Goal: Information Seeking & Learning: Learn about a topic

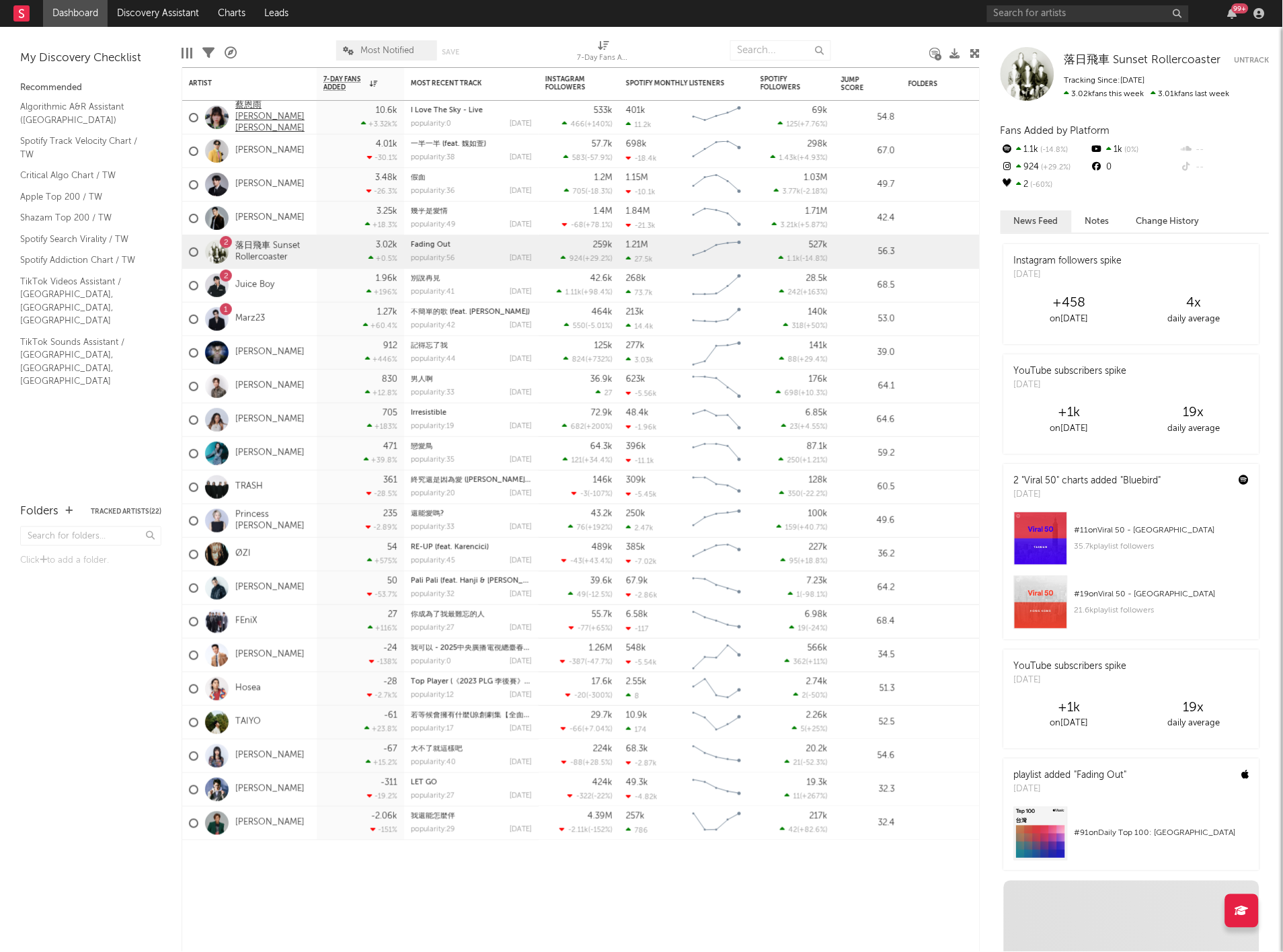
click at [262, 109] on link "蔡恩雨 [PERSON_NAME] [PERSON_NAME]" at bounding box center [273, 117] width 75 height 35
click at [266, 244] on link "落日飛車 Sunset Rollercoaster" at bounding box center [273, 252] width 75 height 23
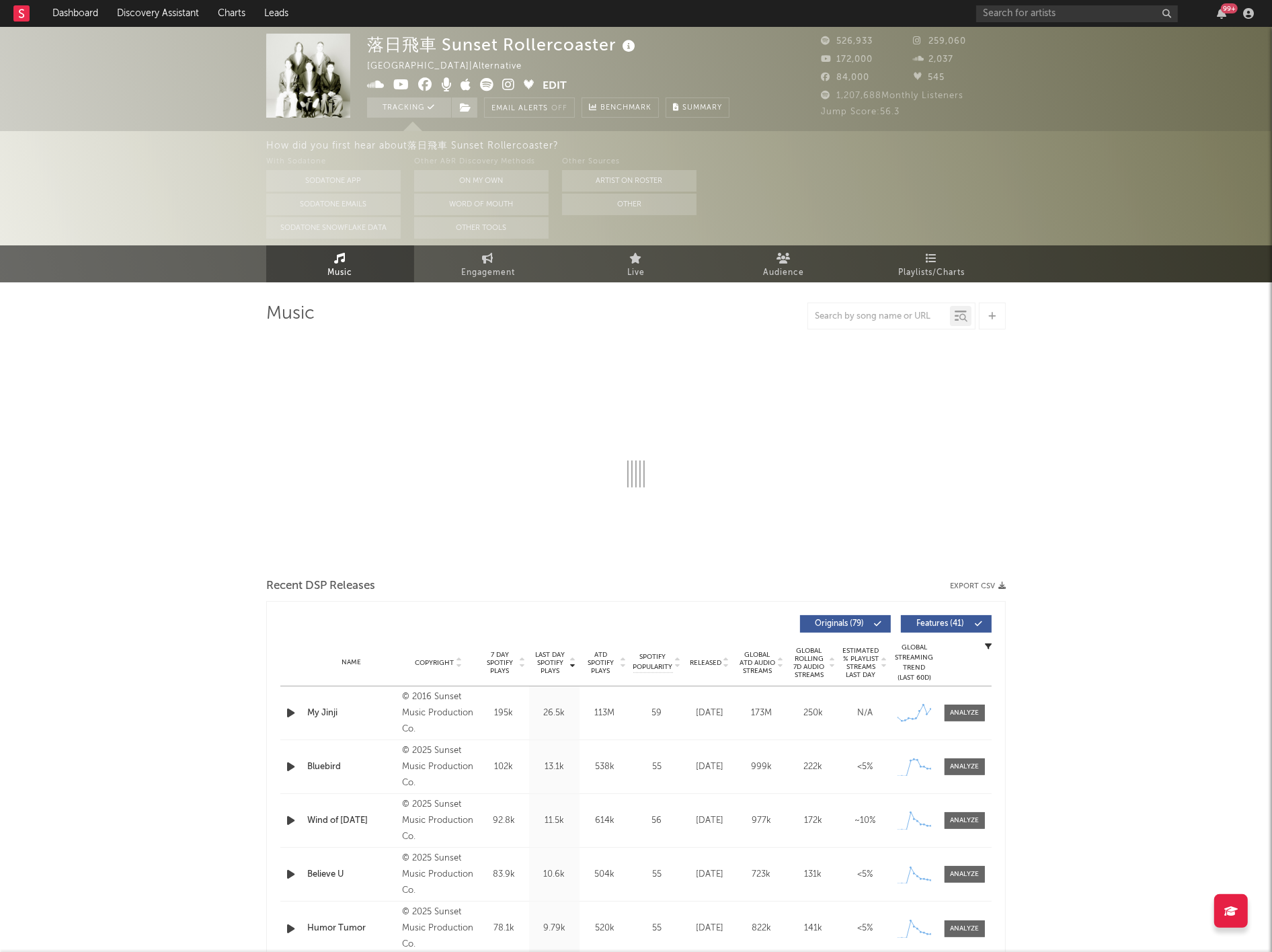
drag, startPoint x: 27, startPoint y: 13, endPoint x: 84, endPoint y: 10, distance: 57.1
select select "6m"
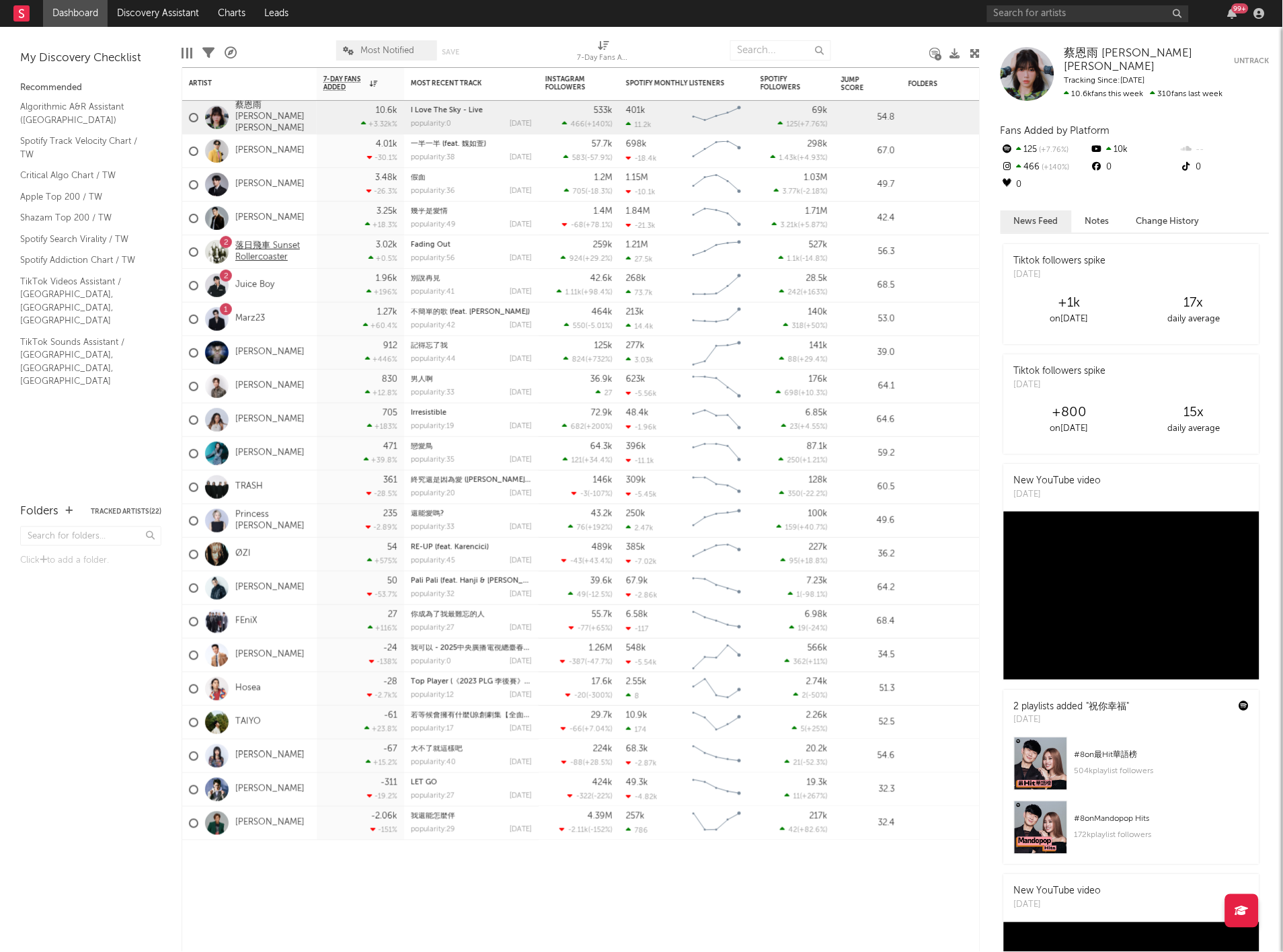
click at [258, 255] on link "落日飛車 Sunset Rollercoaster" at bounding box center [273, 252] width 75 height 23
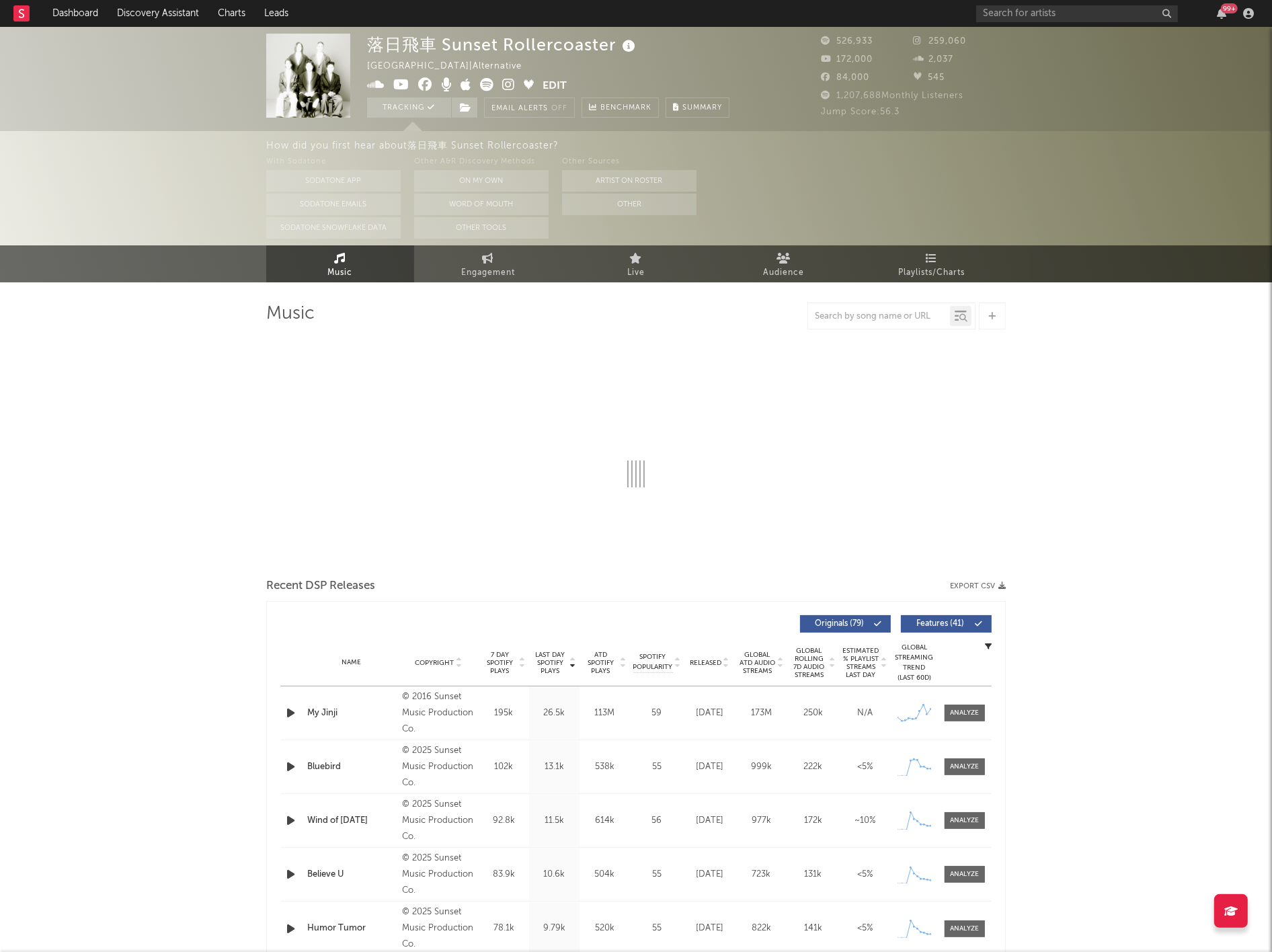
select select "6m"
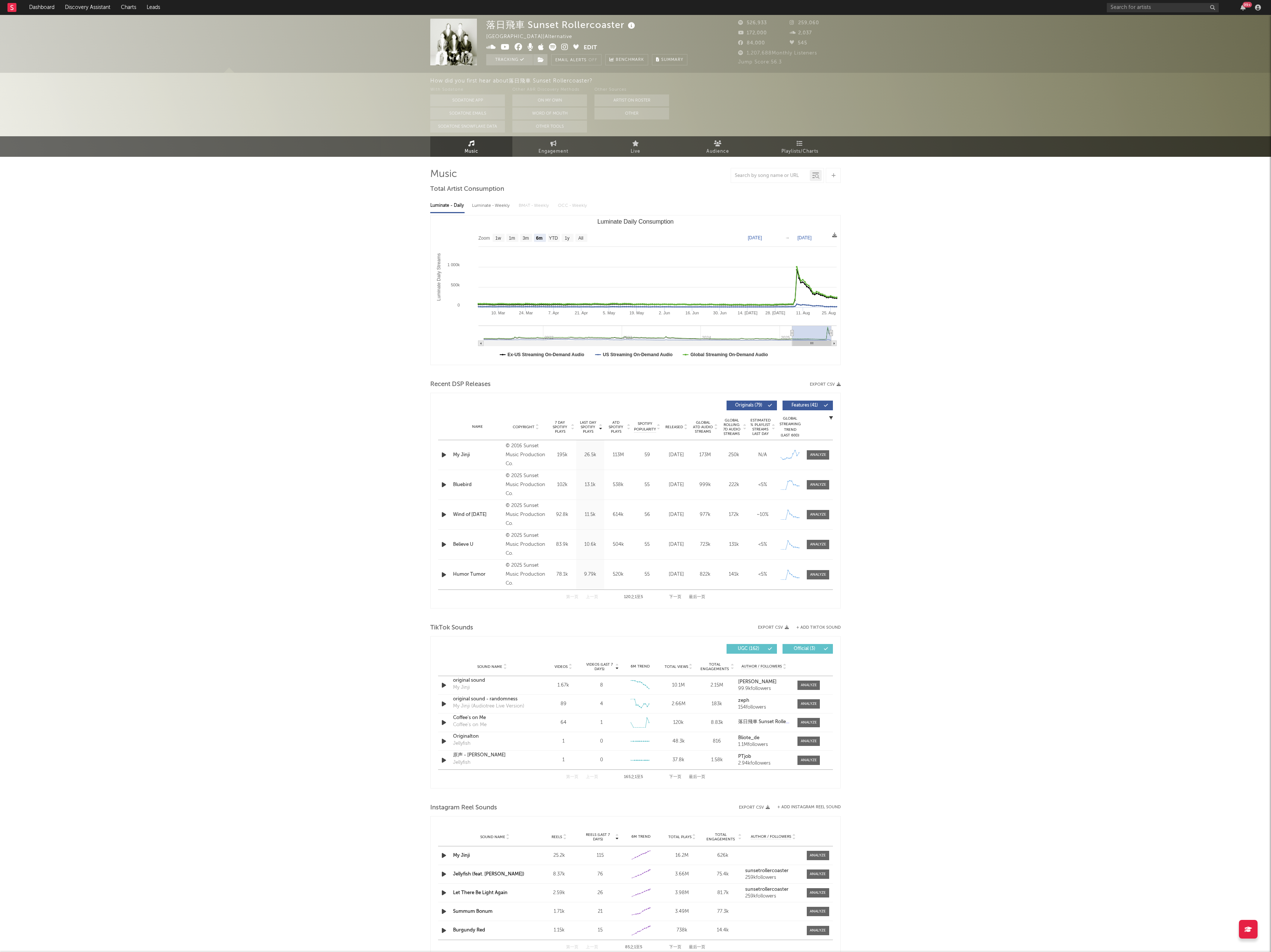
drag, startPoint x: 1132, startPoint y: 443, endPoint x: 1059, endPoint y: 153, distance: 299.0
click at [711, 443] on div "落日飛車 Sunset Rollercoaster Taiwan | Alternative Edit Tracking Email Alerts Off B…" at bounding box center [636, 612] width 1271 height 1195
